Goal: Information Seeking & Learning: Find specific fact

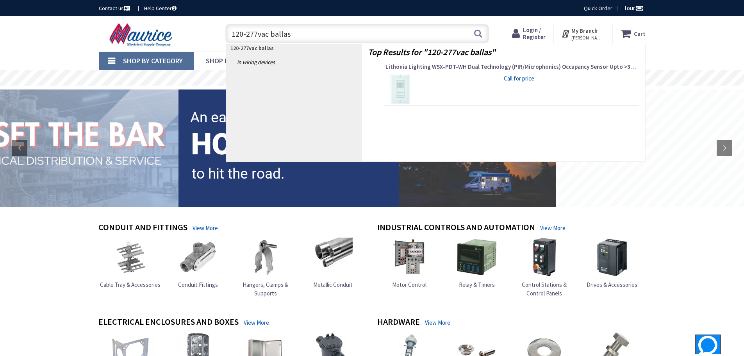
type input "120-277vac ballast"
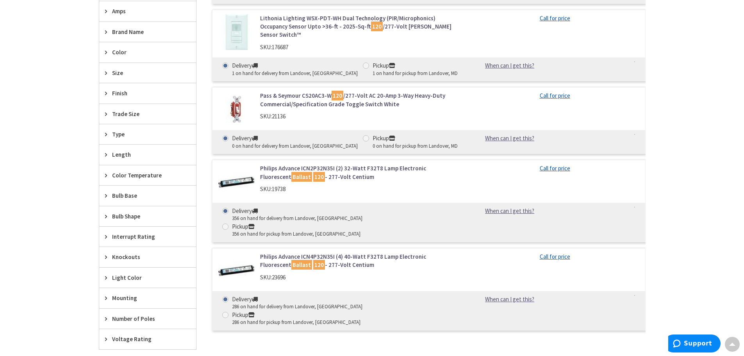
scroll to position [351, 0]
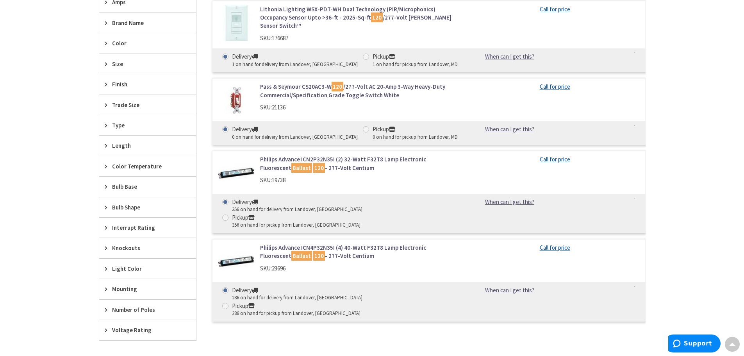
click at [296, 155] on link "Philips Advance ICN2P32N35I (2) 32-Watt F32T8 Lamp Electronic Fluorescent Balla…" at bounding box center [359, 163] width 199 height 17
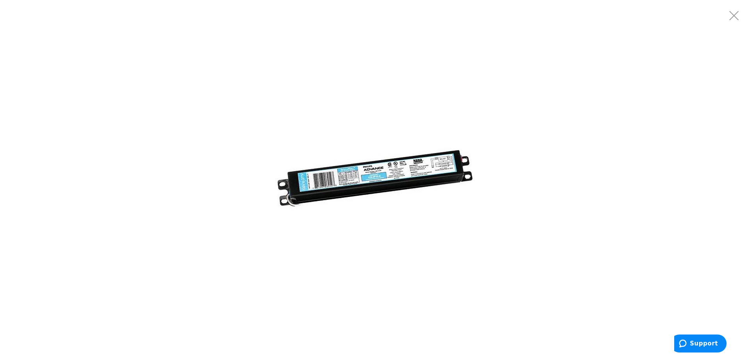
click at [407, 169] on img at bounding box center [374, 177] width 195 height 195
click at [465, 164] on img at bounding box center [374, 177] width 195 height 195
click at [309, 169] on img at bounding box center [374, 177] width 195 height 195
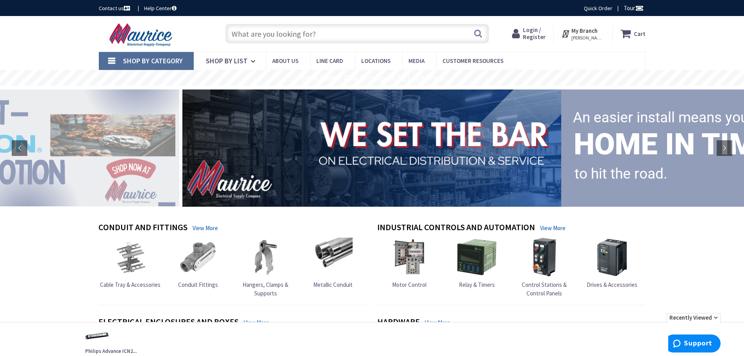
click at [267, 34] on input "text" at bounding box center [357, 34] width 264 height 20
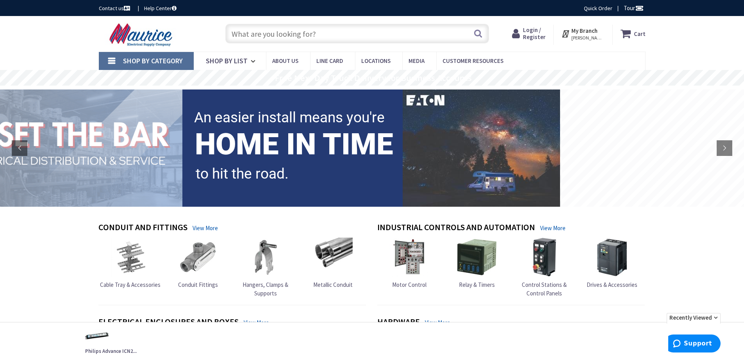
click at [252, 35] on input "text" at bounding box center [357, 34] width 264 height 20
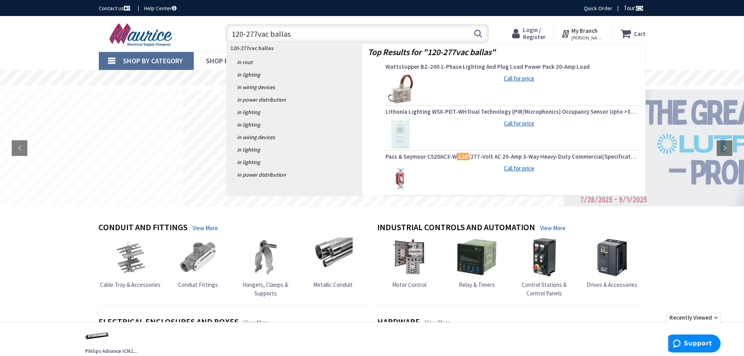
type input "120-277vac ballast"
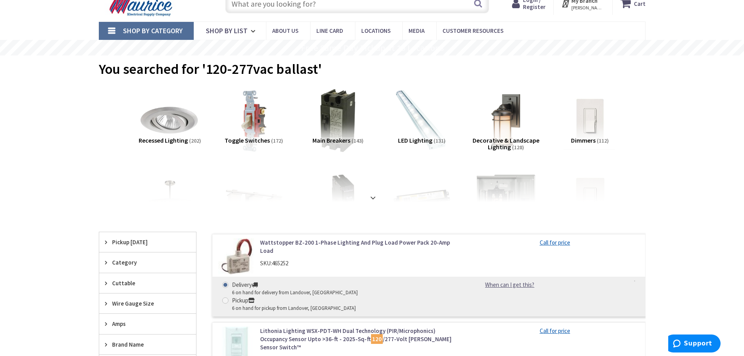
scroll to position [39, 0]
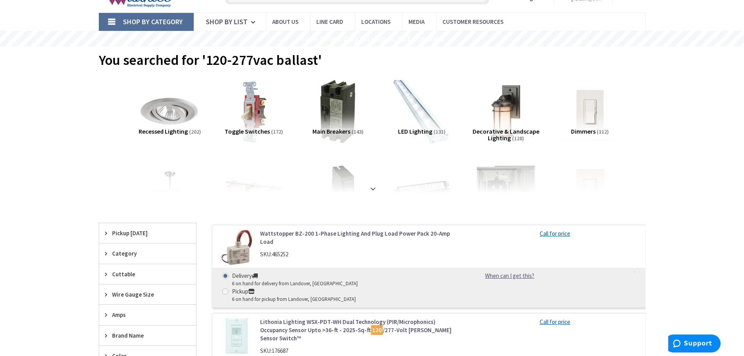
click at [421, 109] on img at bounding box center [421, 111] width 71 height 71
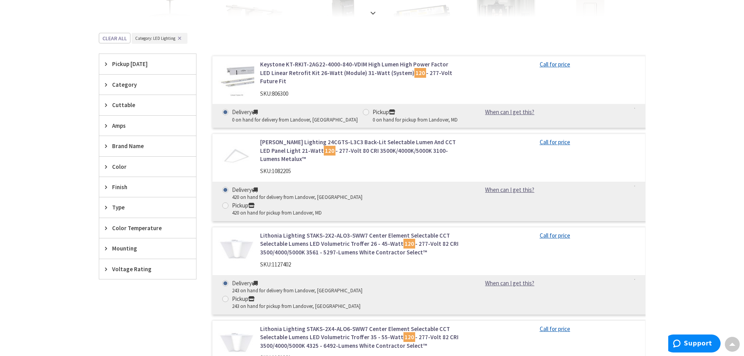
scroll to position [52, 0]
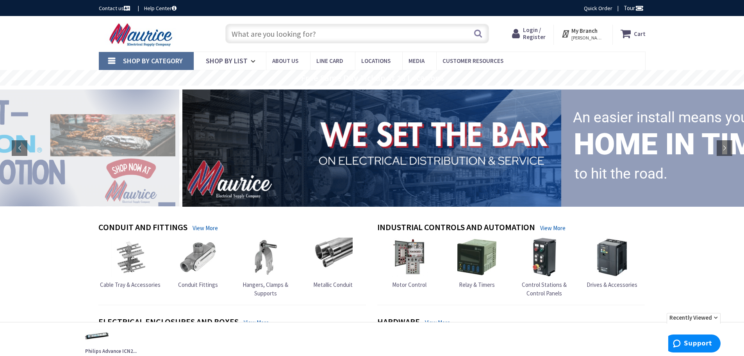
click at [290, 36] on input "text" at bounding box center [357, 34] width 264 height 20
click at [265, 34] on input "text" at bounding box center [357, 34] width 264 height 20
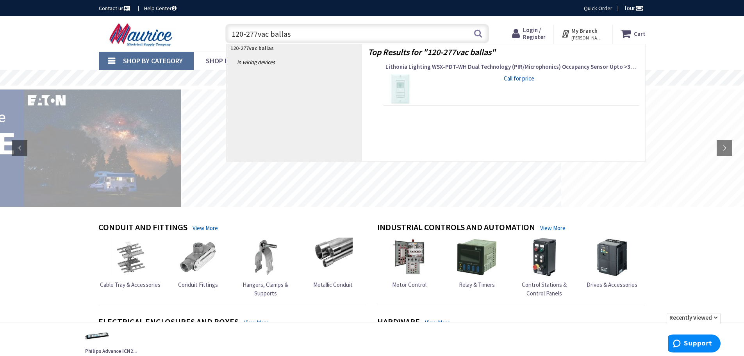
type input "120-277vac ballast"
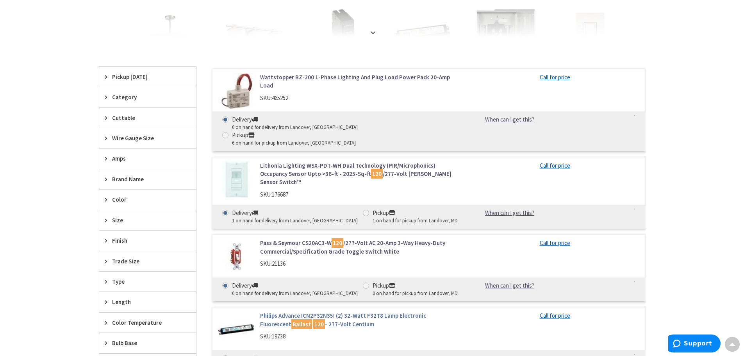
scroll to position [234, 0]
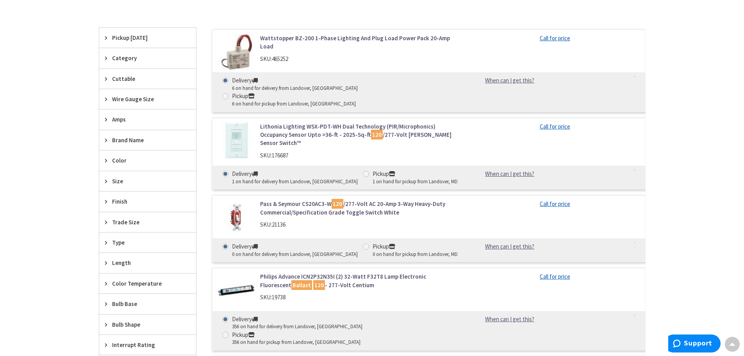
click at [275, 272] on link "Philips Advance ICN2P32N35I (2) 32-Watt F32T8 Lamp Electronic Fluorescent Balla…" at bounding box center [359, 280] width 199 height 17
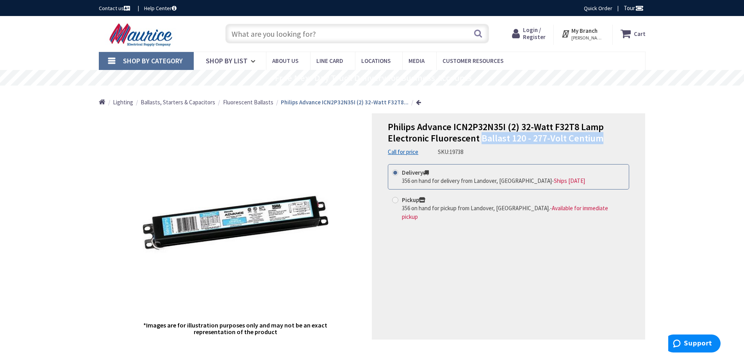
drag, startPoint x: 480, startPoint y: 139, endPoint x: 570, endPoint y: 140, distance: 89.8
click at [610, 140] on h1 "Philips Advance ICN2P32N35I (2) 32-Watt F32T8 Lamp Electronic Fluorescent Balla…" at bounding box center [508, 132] width 241 height 23
copy span "Ballast 120 - 277-Volt Centium"
